Goal: Task Accomplishment & Management: Use online tool/utility

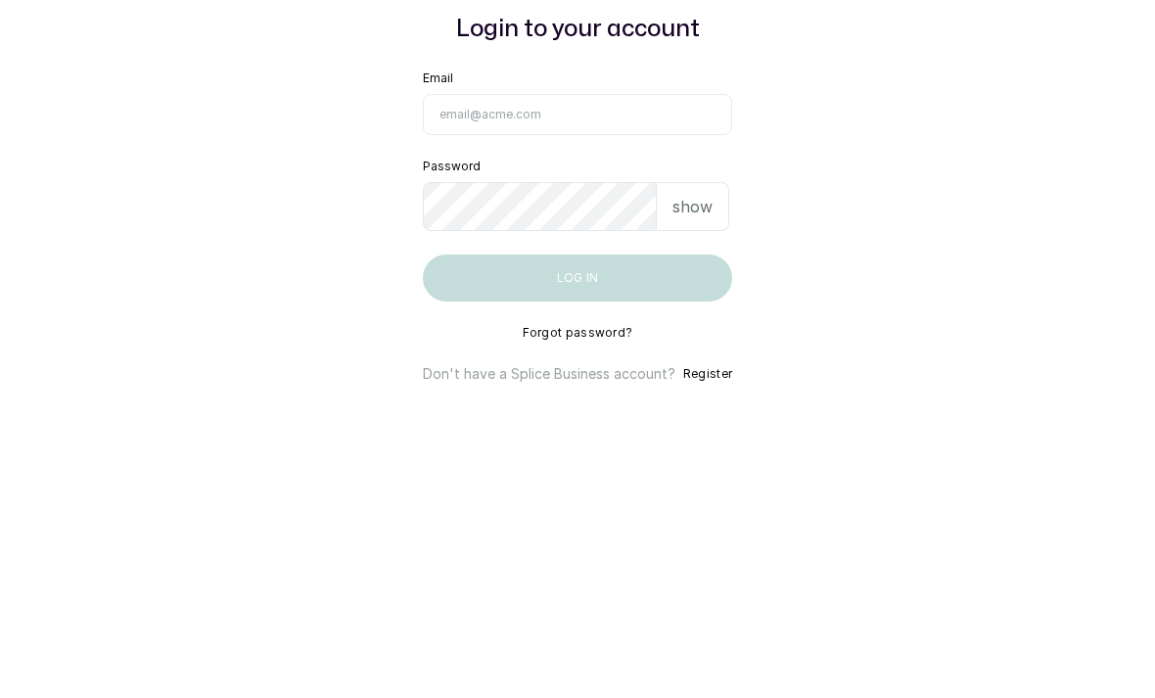
scroll to position [184, 0]
type input "[EMAIL_ADDRESS][DOMAIN_NAME]"
click at [577, 439] on button "Log in" at bounding box center [577, 462] width 309 height 47
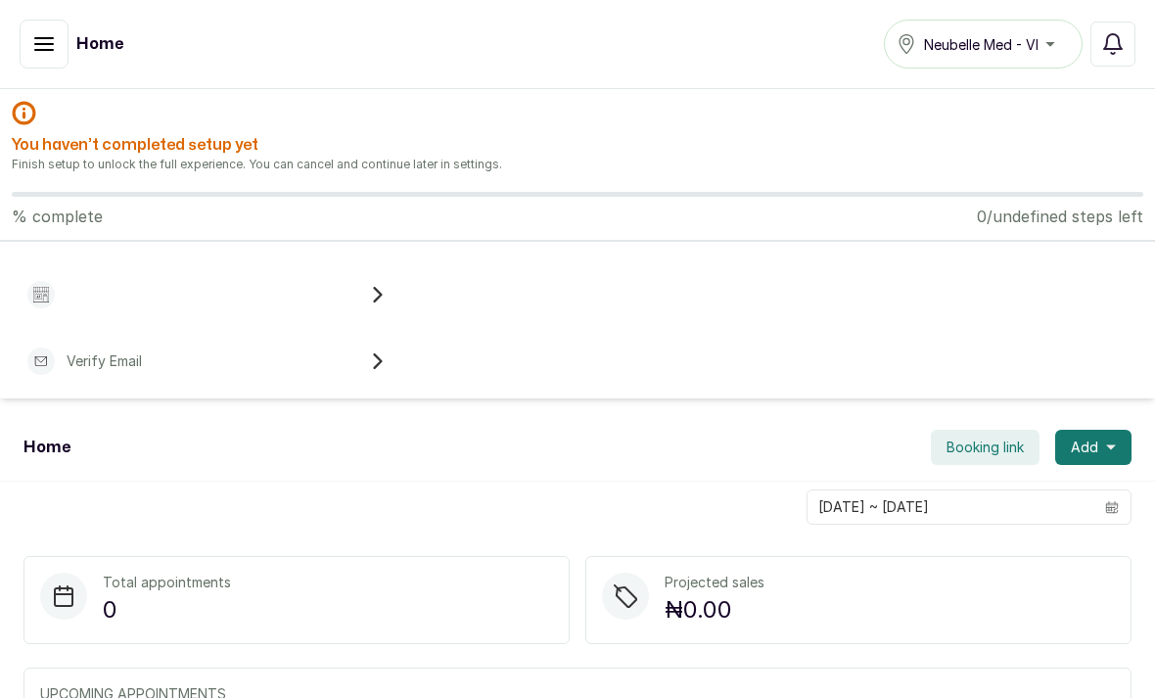
click at [39, 64] on button "button" at bounding box center [44, 44] width 49 height 49
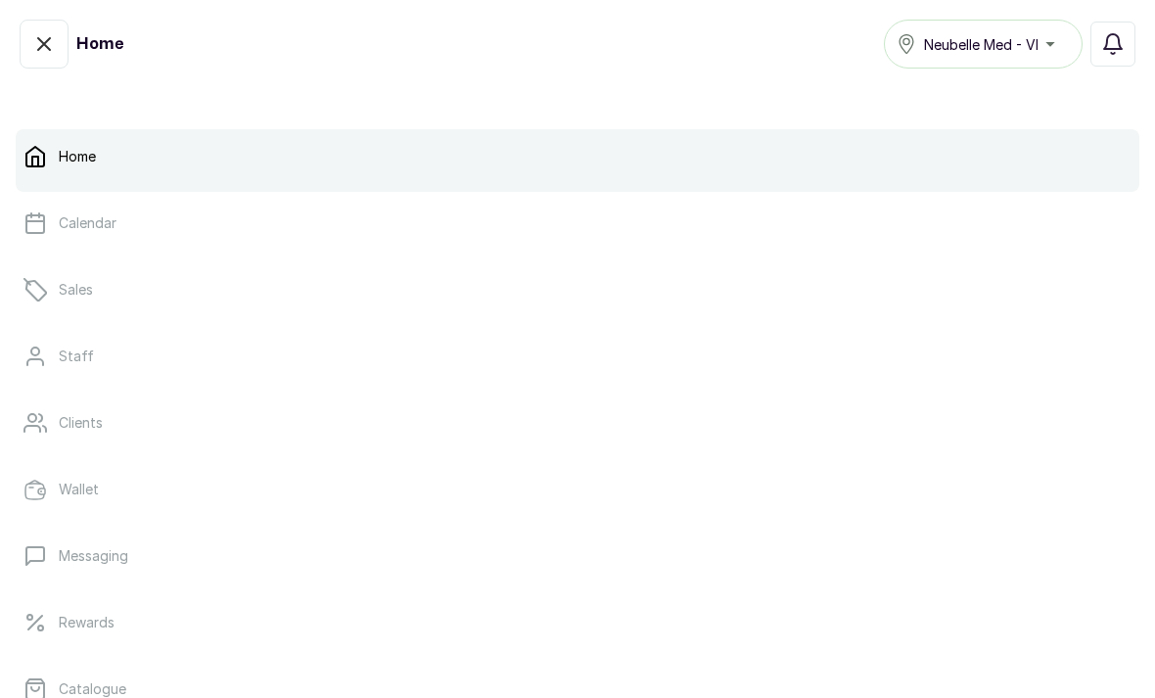
click at [113, 220] on p "Calendar" at bounding box center [88, 223] width 58 height 20
